Goal: Task Accomplishment & Management: Use online tool/utility

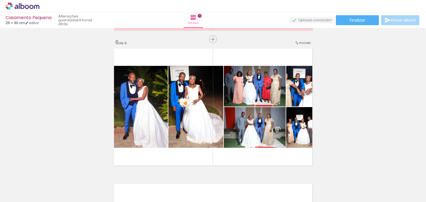
scroll to position [673, 0]
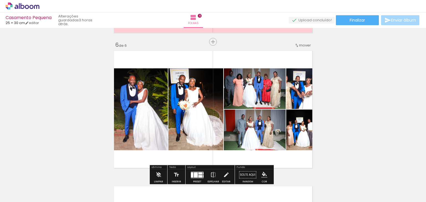
drag, startPoint x: 229, startPoint y: 166, endPoint x: 228, endPoint y: 157, distance: 9.5
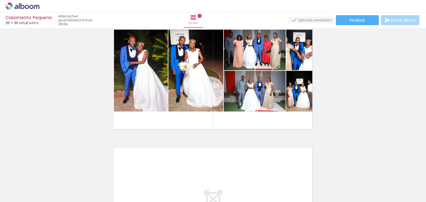
scroll to position [711, 0]
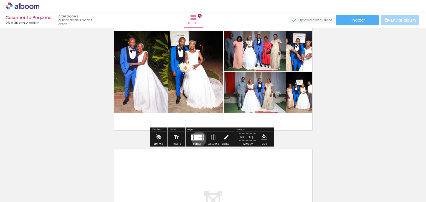
click at [198, 139] on div at bounding box center [200, 138] width 4 height 2
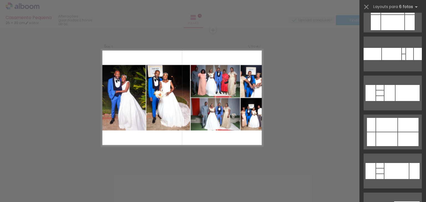
scroll to position [2103, 0]
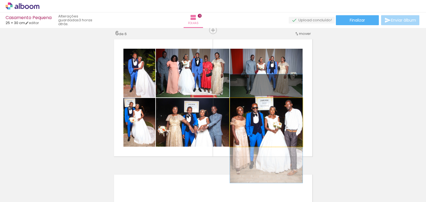
drag, startPoint x: 288, startPoint y: 131, endPoint x: 290, endPoint y: 137, distance: 6.9
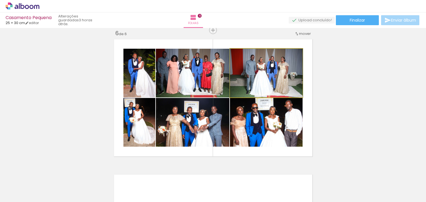
click at [273, 62] on quentale-photo at bounding box center [266, 73] width 73 height 49
click at [268, 70] on quentale-photo at bounding box center [266, 73] width 73 height 49
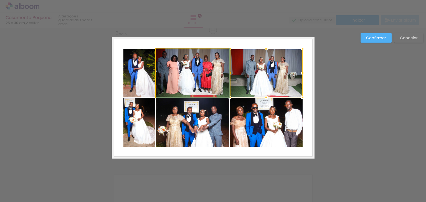
click at [215, 70] on quentale-photo at bounding box center [192, 73] width 73 height 49
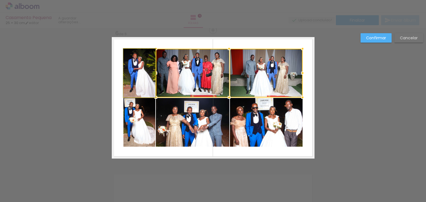
click at [142, 78] on quentale-photo at bounding box center [139, 73] width 32 height 49
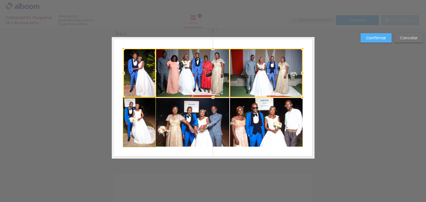
click at [142, 123] on quentale-photo at bounding box center [139, 122] width 32 height 49
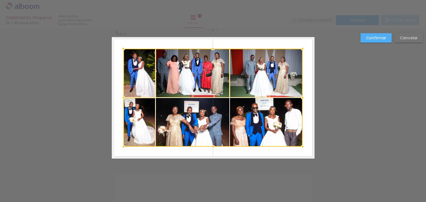
click at [175, 125] on div at bounding box center [212, 98] width 179 height 98
click at [238, 130] on div at bounding box center [212, 98] width 179 height 98
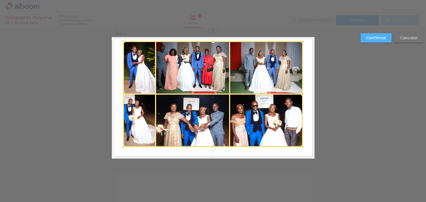
drag, startPoint x: 211, startPoint y: 49, endPoint x: 211, endPoint y: 42, distance: 7.5
click at [211, 42] on div at bounding box center [212, 41] width 11 height 11
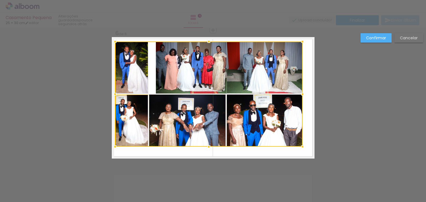
drag, startPoint x: 122, startPoint y: 93, endPoint x: 113, endPoint y: 93, distance: 8.6
click at [113, 93] on div at bounding box center [114, 94] width 11 height 11
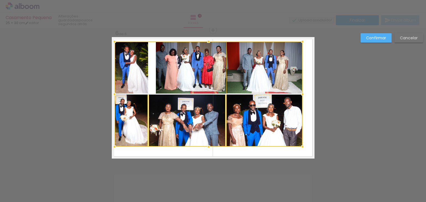
click at [113, 96] on div at bounding box center [114, 94] width 11 height 11
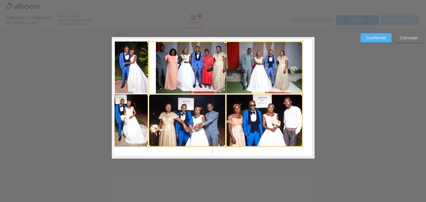
click at [158, 78] on div at bounding box center [226, 94] width 154 height 105
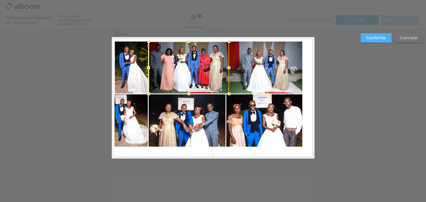
drag, startPoint x: 155, startPoint y: 68, endPoint x: 147, endPoint y: 69, distance: 7.5
click at [147, 69] on div at bounding box center [148, 67] width 11 height 11
click at [178, 67] on quentale-photo at bounding box center [189, 68] width 80 height 52
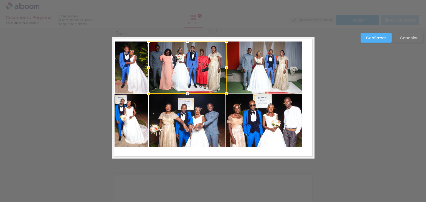
drag, startPoint x: 227, startPoint y: 66, endPoint x: 222, endPoint y: 66, distance: 5.0
click at [222, 66] on div at bounding box center [226, 67] width 11 height 11
click at [218, 70] on quentale-photo at bounding box center [188, 68] width 78 height 52
click at [129, 81] on quentale-photo at bounding box center [131, 68] width 33 height 52
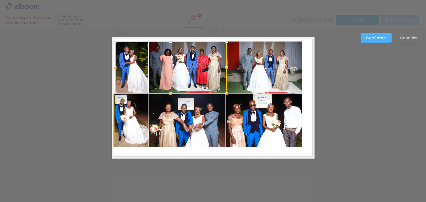
click at [136, 116] on quentale-photo at bounding box center [130, 120] width 33 height 52
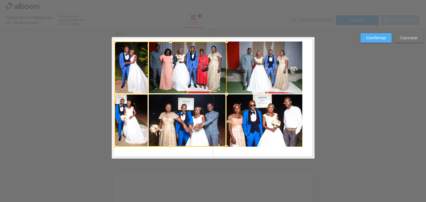
click at [186, 120] on div at bounding box center [170, 94] width 112 height 105
click at [253, 120] on quentale-photo at bounding box center [264, 120] width 76 height 52
